Goal: Task Accomplishment & Management: Use online tool/utility

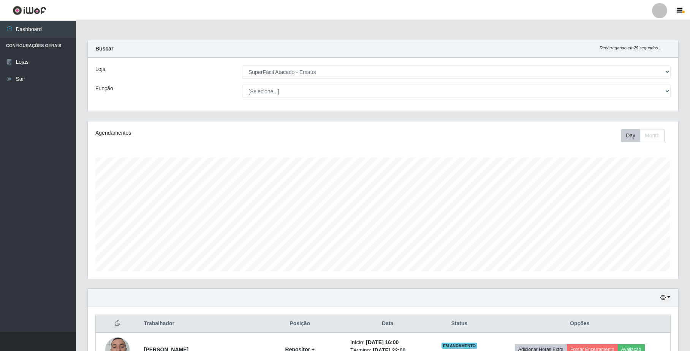
select select "407"
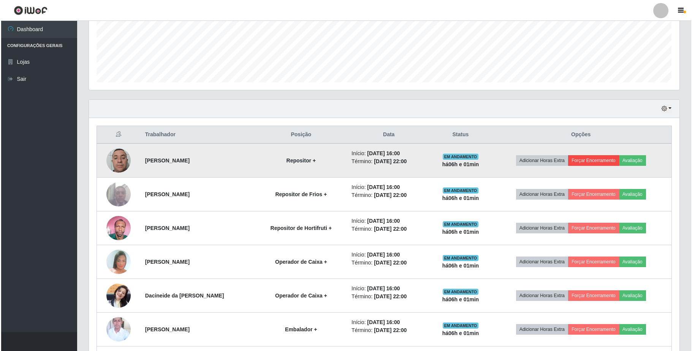
scroll to position [158, 590]
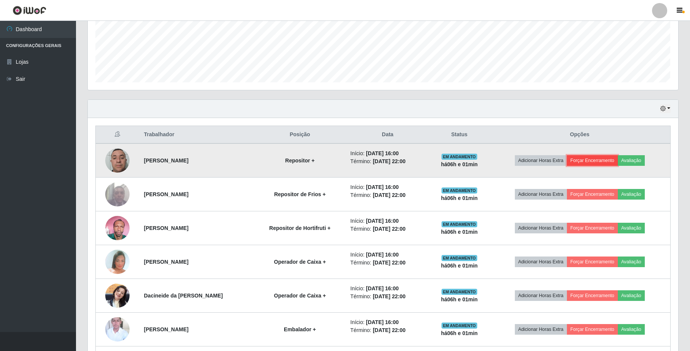
click at [590, 158] on button "Forçar Encerramento" at bounding box center [592, 160] width 51 height 11
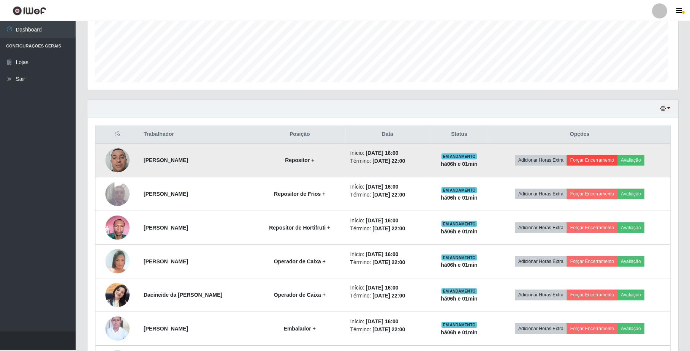
scroll to position [158, 584]
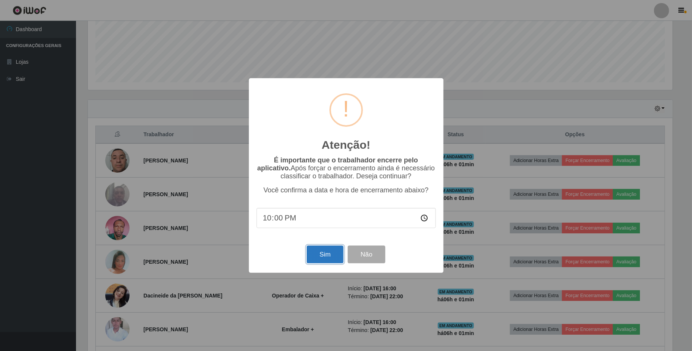
click at [321, 262] on button "Sim" at bounding box center [325, 255] width 37 height 18
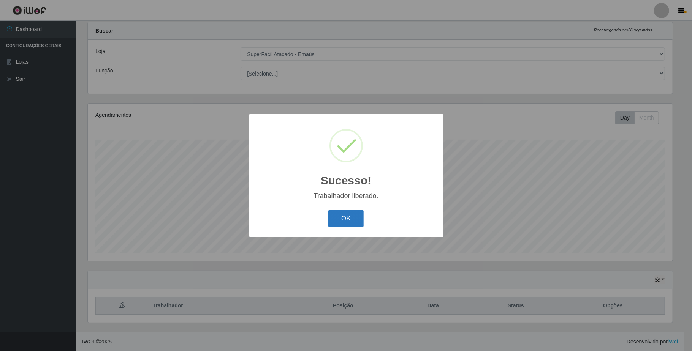
click at [353, 218] on button "OK" at bounding box center [345, 219] width 35 height 18
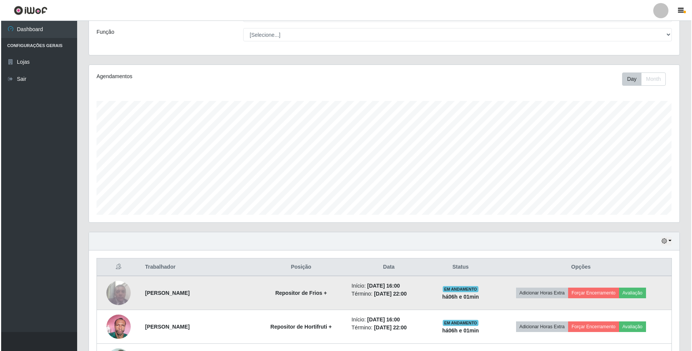
scroll to position [120, 0]
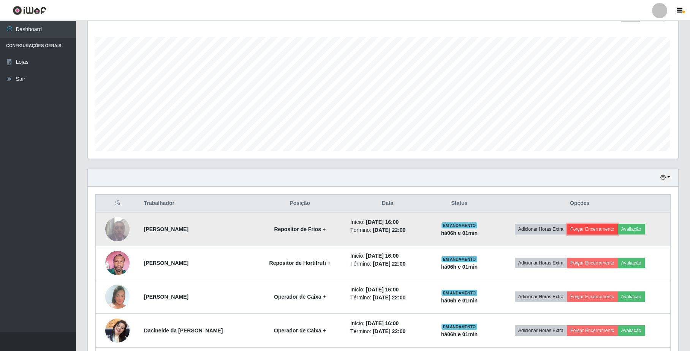
click at [587, 231] on button "Forçar Encerramento" at bounding box center [592, 229] width 51 height 11
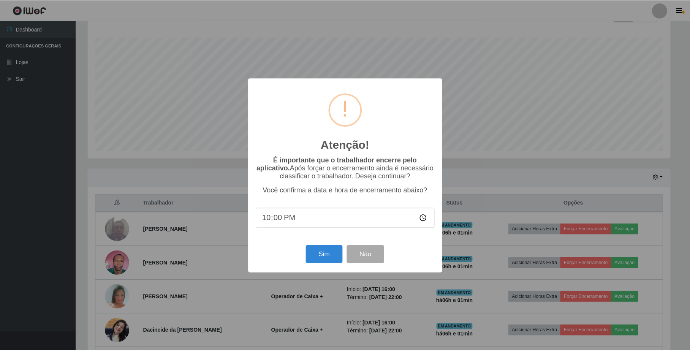
scroll to position [158, 584]
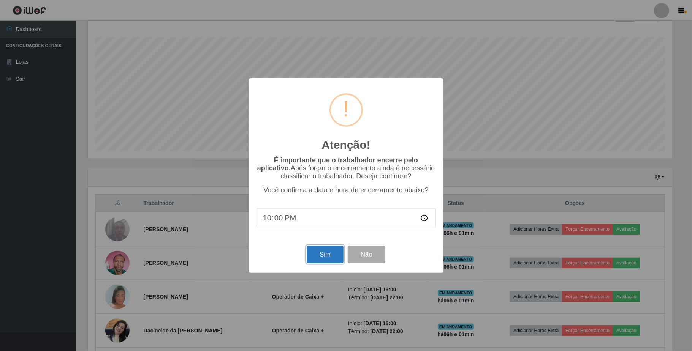
click at [319, 255] on button "Sim" at bounding box center [325, 255] width 37 height 18
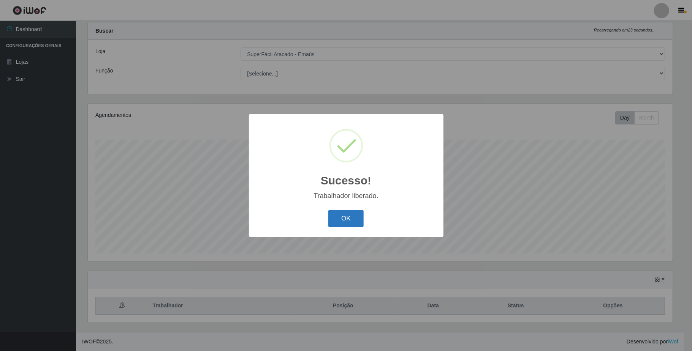
click at [353, 214] on button "OK" at bounding box center [345, 219] width 35 height 18
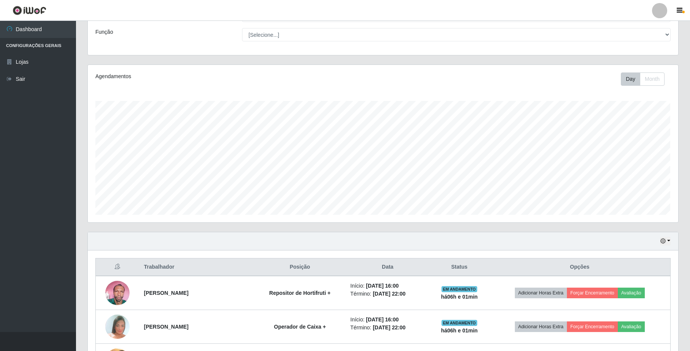
scroll to position [171, 0]
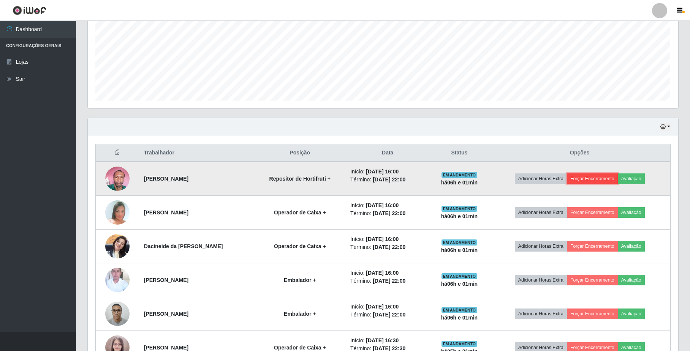
click at [584, 180] on button "Forçar Encerramento" at bounding box center [592, 179] width 51 height 11
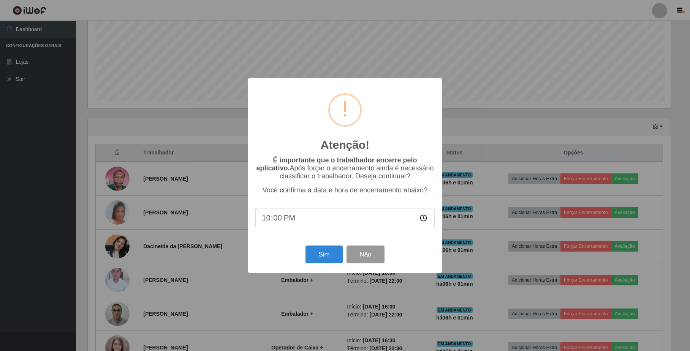
scroll to position [158, 584]
drag, startPoint x: 315, startPoint y: 260, endPoint x: 311, endPoint y: 260, distance: 4.2
click at [315, 260] on button "Sim" at bounding box center [325, 255] width 37 height 18
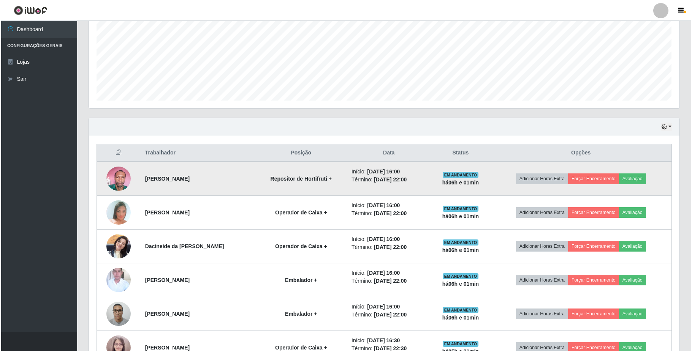
scroll to position [0, 0]
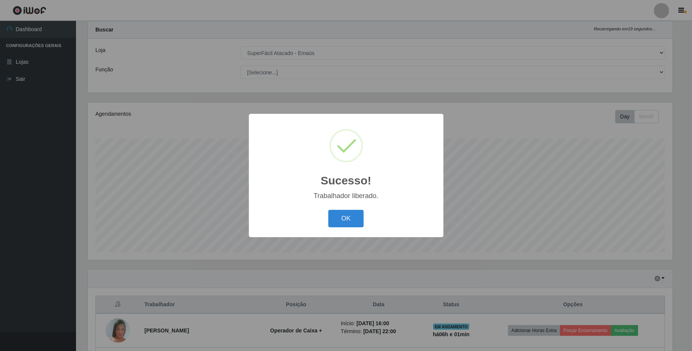
drag, startPoint x: 342, startPoint y: 214, endPoint x: 362, endPoint y: 204, distance: 22.3
click at [343, 215] on button "OK" at bounding box center [345, 219] width 35 height 18
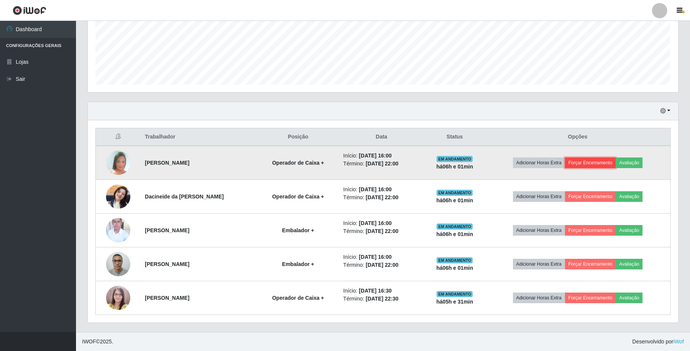
click at [590, 164] on button "Forçar Encerramento" at bounding box center [590, 163] width 51 height 11
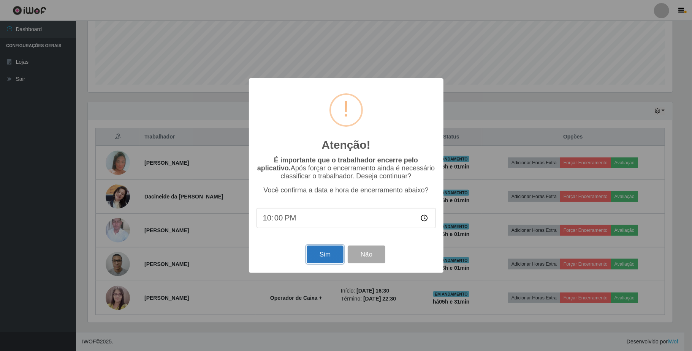
click at [324, 256] on button "Sim" at bounding box center [325, 255] width 37 height 18
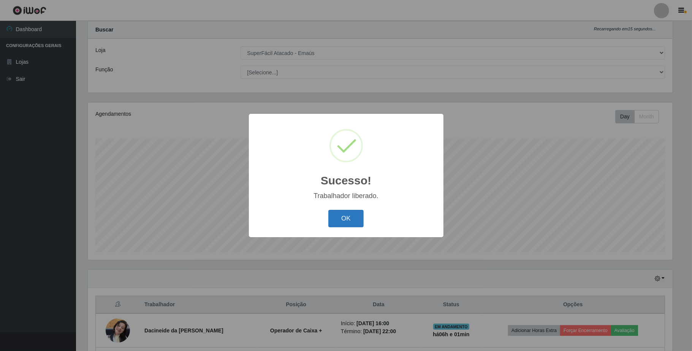
click at [352, 220] on button "OK" at bounding box center [345, 219] width 35 height 18
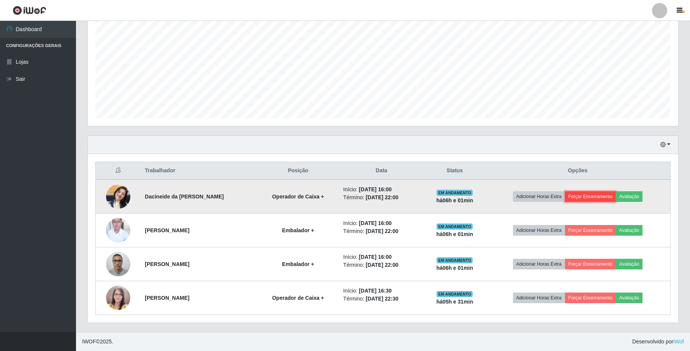
click at [584, 194] on button "Forçar Encerramento" at bounding box center [590, 196] width 51 height 11
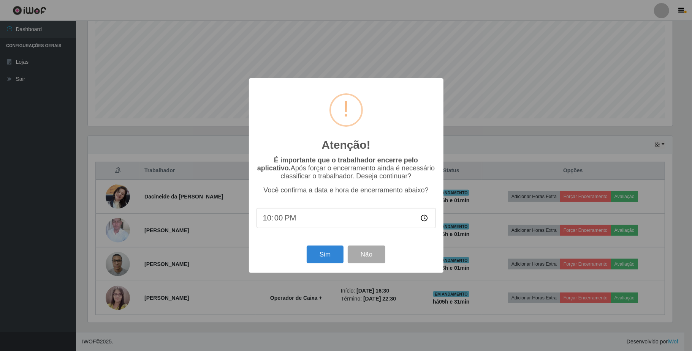
click at [327, 244] on div "Atenção! × É importante que o trabalhador encerre pelo aplicativo. Após forçar …" at bounding box center [346, 175] width 195 height 195
click at [324, 254] on button "Sim" at bounding box center [325, 255] width 37 height 18
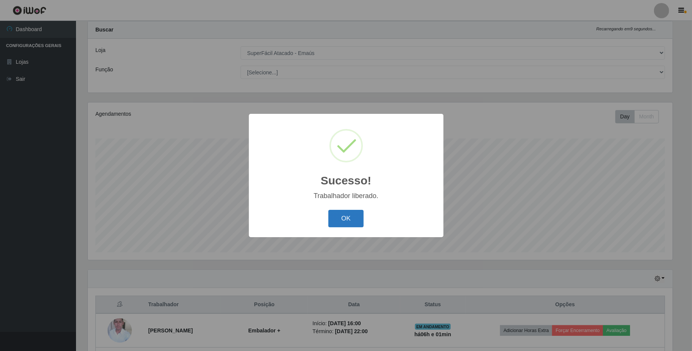
click at [358, 216] on button "OK" at bounding box center [345, 219] width 35 height 18
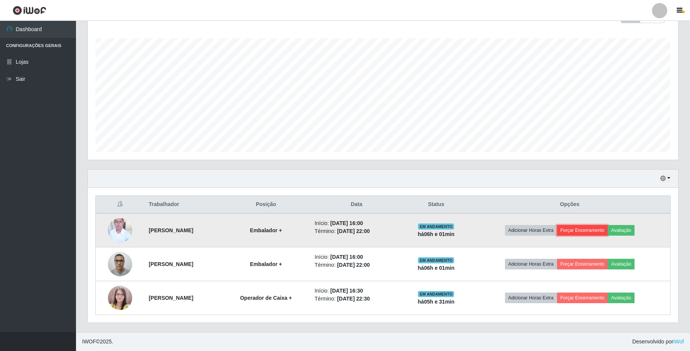
click at [595, 233] on button "Forçar Encerramento" at bounding box center [582, 230] width 51 height 11
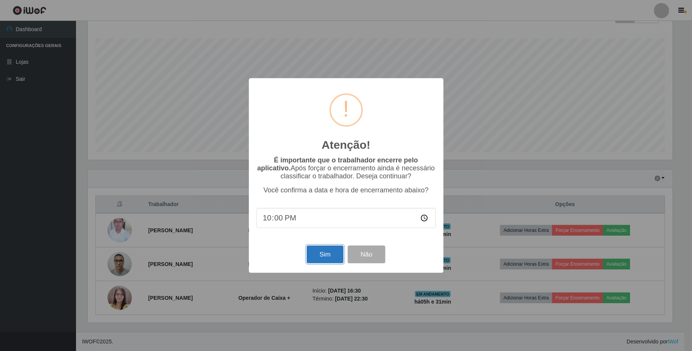
click at [315, 260] on button "Sim" at bounding box center [325, 255] width 37 height 18
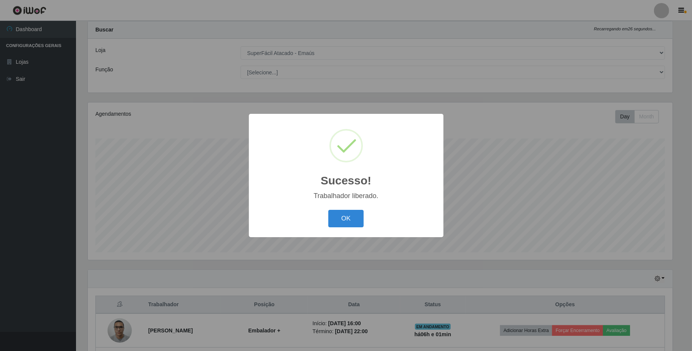
click at [330, 210] on div "OK Cancel" at bounding box center [345, 219] width 179 height 22
click at [339, 212] on button "OK" at bounding box center [345, 219] width 35 height 18
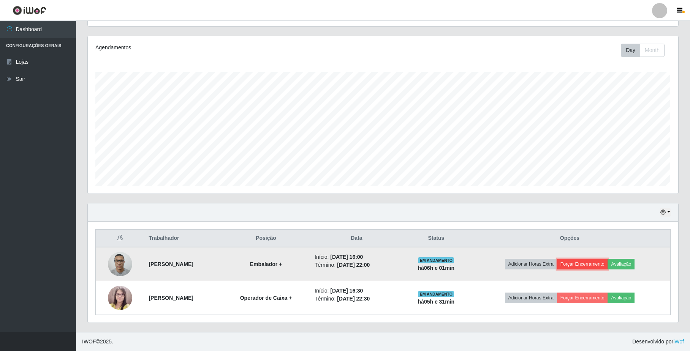
click at [588, 263] on button "Forçar Encerramento" at bounding box center [582, 264] width 51 height 11
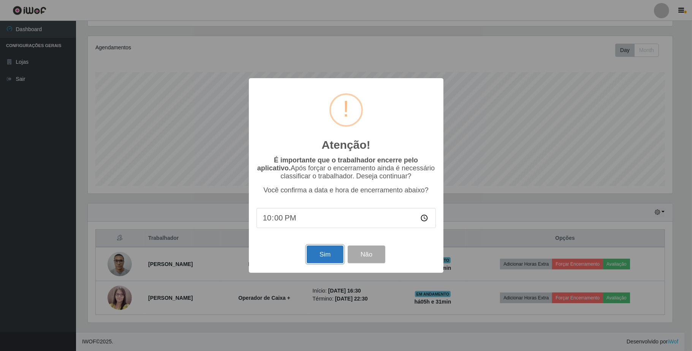
click at [327, 257] on button "Sim" at bounding box center [325, 255] width 37 height 18
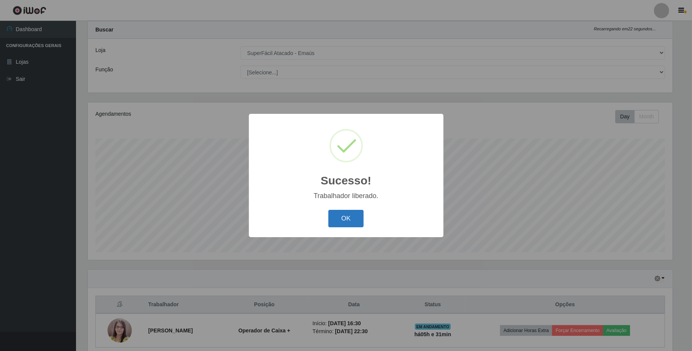
click at [341, 222] on button "OK" at bounding box center [345, 219] width 35 height 18
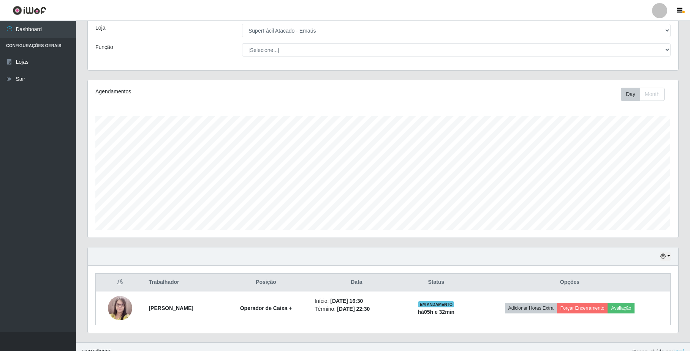
scroll to position [53, 0]
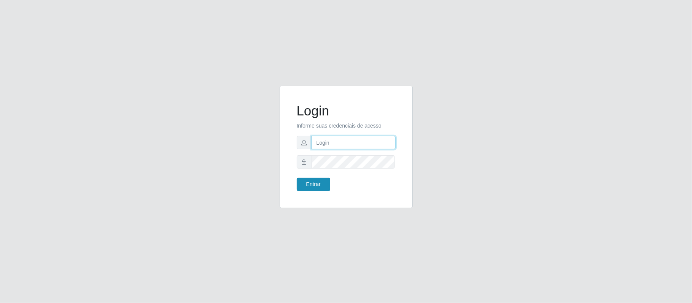
type input "[EMAIL_ADDRESS][DOMAIN_NAME]"
click at [306, 184] on button "Entrar" at bounding box center [313, 184] width 33 height 13
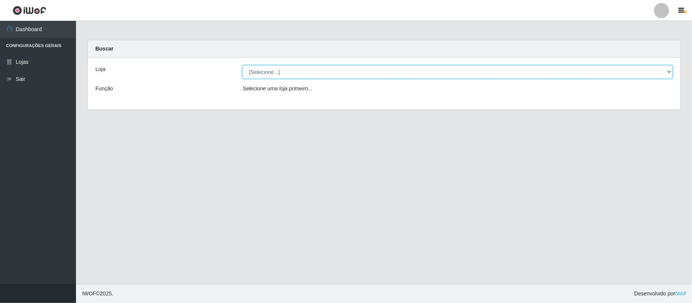
click at [414, 70] on select "[Selecione...] SuperFácil Atacado - Emaús" at bounding box center [457, 71] width 430 height 13
select select "407"
click at [242, 65] on select "[Selecione...] SuperFácil Atacado - Emaús" at bounding box center [457, 71] width 430 height 13
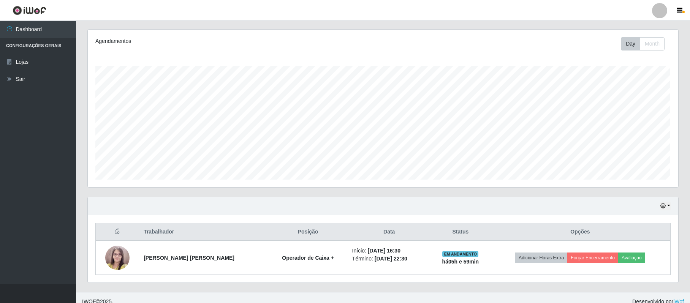
scroll to position [101, 0]
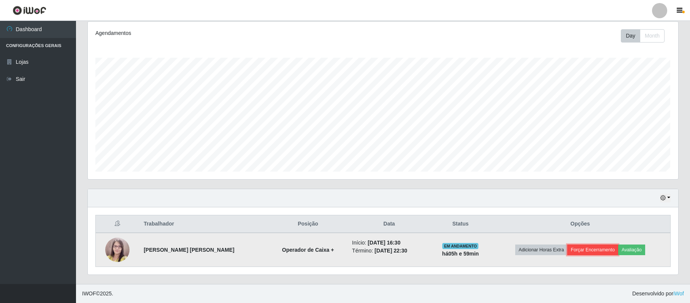
click at [608, 251] on button "Forçar Encerramento" at bounding box center [592, 250] width 51 height 11
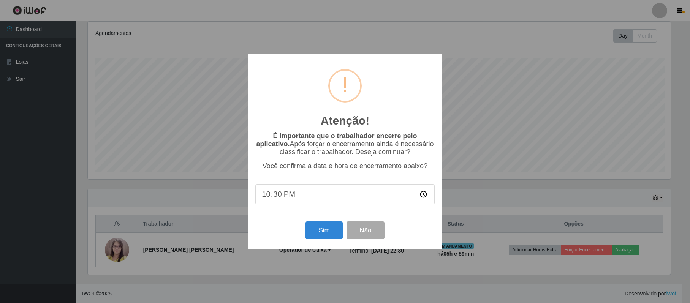
scroll to position [158, 584]
click at [329, 233] on button "Sim" at bounding box center [325, 230] width 37 height 18
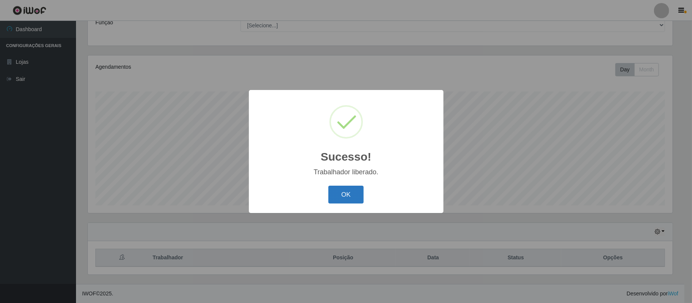
click at [354, 194] on button "OK" at bounding box center [345, 195] width 35 height 18
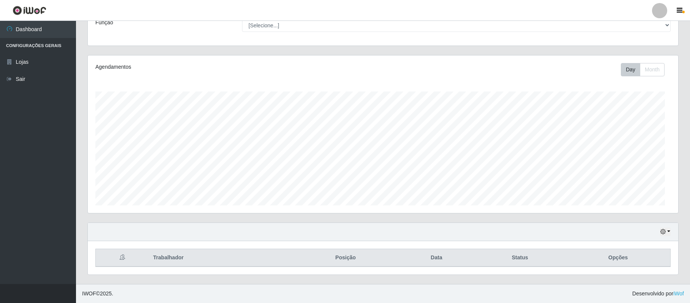
scroll to position [158, 590]
